Goal: Transaction & Acquisition: Purchase product/service

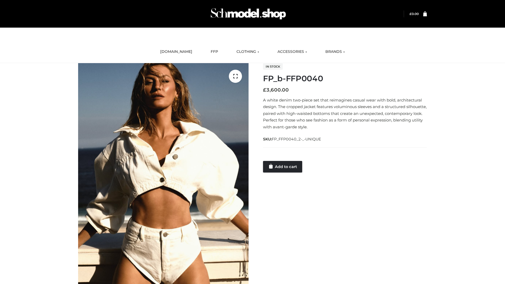
click at [283, 166] on link "Add to cart" at bounding box center [282, 167] width 39 height 12
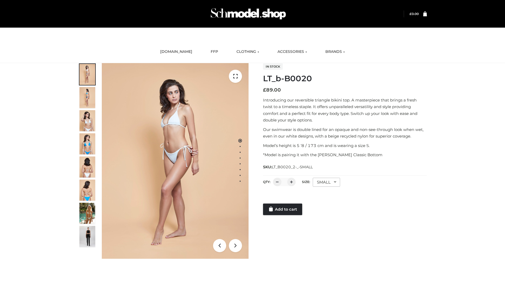
click at [283, 209] on link "Add to cart" at bounding box center [282, 209] width 39 height 12
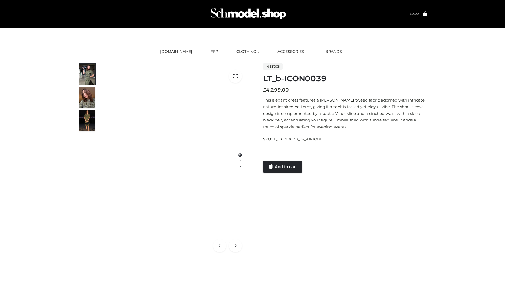
click at [283, 166] on link "Add to cart" at bounding box center [282, 167] width 39 height 12
